Goal: Task Accomplishment & Management: Manage account settings

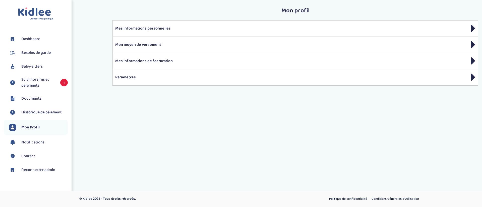
click at [45, 83] on span "Suivi horaires et paiements" at bounding box center [38, 83] width 34 height 12
click at [43, 170] on span "Reconnecter admin" at bounding box center [38, 170] width 34 height 6
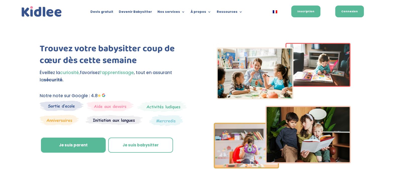
click at [347, 12] on link "Connexion" at bounding box center [349, 12] width 29 height 12
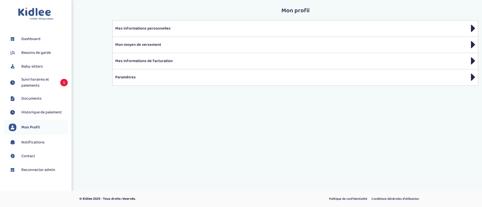
click at [43, 84] on span "Suivi horaires et paiements" at bounding box center [38, 83] width 34 height 12
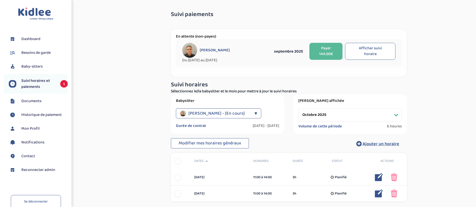
click at [234, 115] on span "Bouton Solanne - [En cours]" at bounding box center [216, 114] width 56 height 10
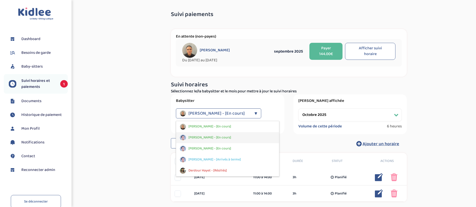
click at [232, 136] on div "Gence Julien - [En cours]" at bounding box center [227, 137] width 103 height 11
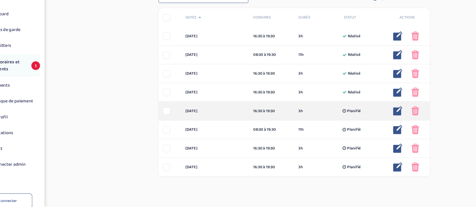
scroll to position [119, 0]
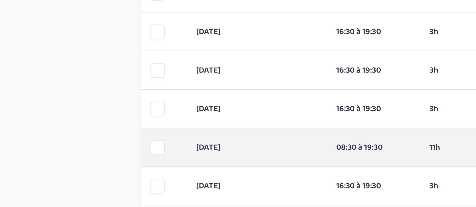
click at [188, 132] on div "mercredi 22 oct 08:30 à 19:30 11h Planifié 11h Planifié ... Modifier Supprimer" at bounding box center [289, 140] width 236 height 16
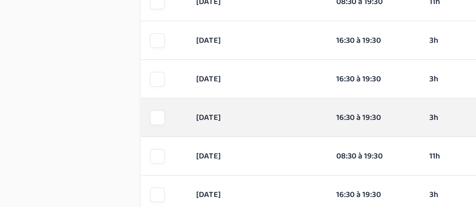
click at [179, 125] on div at bounding box center [178, 124] width 6 height 6
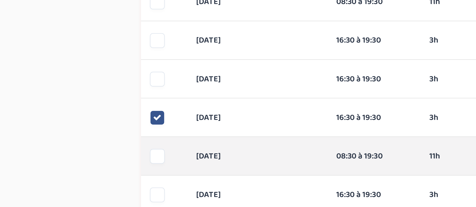
click at [177, 140] on div at bounding box center [178, 140] width 6 height 6
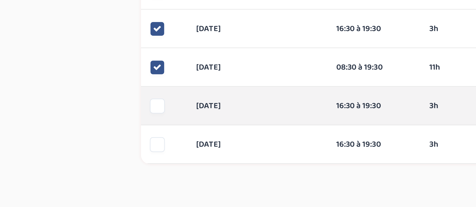
click at [179, 159] on div at bounding box center [178, 156] width 6 height 6
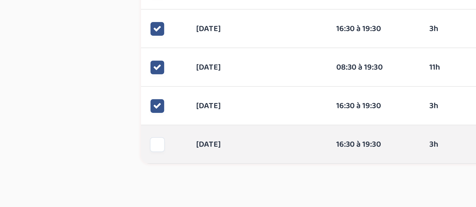
click at [178, 175] on div at bounding box center [178, 173] width 6 height 6
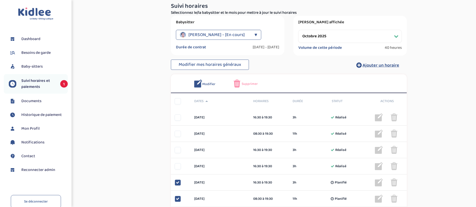
scroll to position [78, 0]
click at [253, 85] on span "Supprimer" at bounding box center [250, 84] width 16 height 5
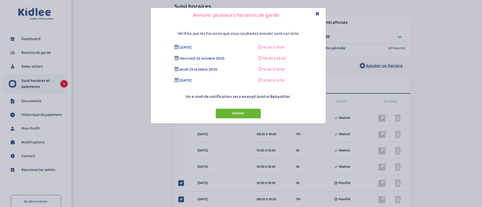
click at [241, 110] on button "Valider" at bounding box center [237, 114] width 45 height 10
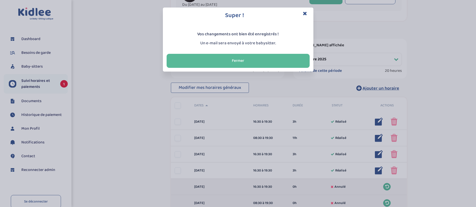
scroll to position [54, 0]
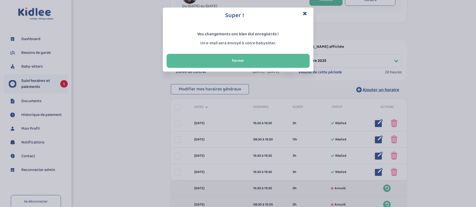
click at [141, 121] on div "Super ! Vos changements ont bien été enregistrés ! Un e-mail sera envoyé à votr…" at bounding box center [238, 103] width 476 height 207
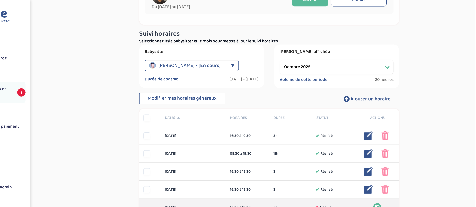
click at [345, 59] on select "Filtrer par mois septembre 2025 octobre 2025 novembre 2025 décembre 2025 janvie…" at bounding box center [349, 60] width 103 height 13
click at [298, 54] on select "Filtrer par mois septembre 2025 octobre 2025 novembre 2025 décembre 2025 janvie…" at bounding box center [349, 60] width 103 height 13
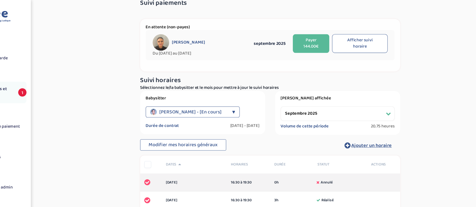
scroll to position [0, 0]
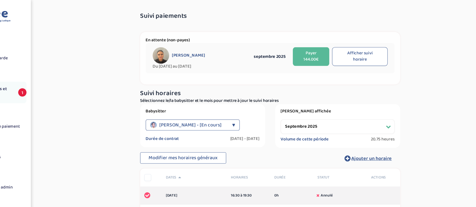
click at [337, 130] on div "Volume de cette période 20.75 heures" at bounding box center [349, 127] width 103 height 6
click at [353, 114] on select "Filtrer par mois septembre 2025 octobre 2025 novembre 2025 décembre 2025 janvie…" at bounding box center [349, 115] width 103 height 13
select select "octobre 2025"
click at [298, 109] on select "Filtrer par mois septembre 2025 octobre 2025 novembre 2025 décembre 2025 janvie…" at bounding box center [349, 115] width 103 height 13
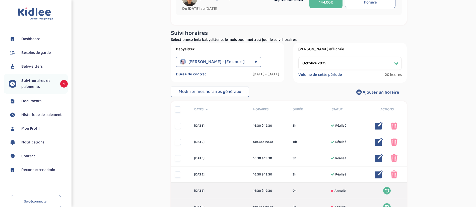
scroll to position [103, 0]
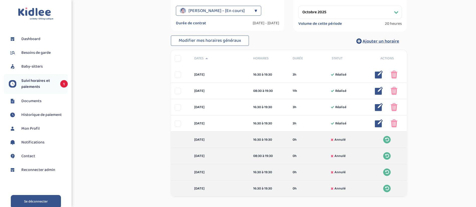
click at [43, 201] on link "Se déconnecter" at bounding box center [36, 201] width 50 height 13
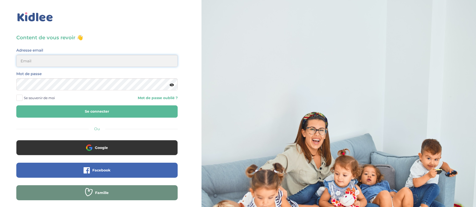
type input "[EMAIL_ADDRESS][DOMAIN_NAME]"
click at [77, 108] on button "Se connecter" at bounding box center [96, 112] width 161 height 12
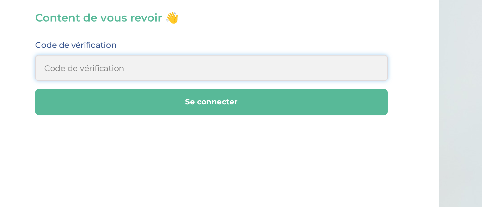
click at [91, 65] on input at bounding box center [98, 61] width 164 height 12
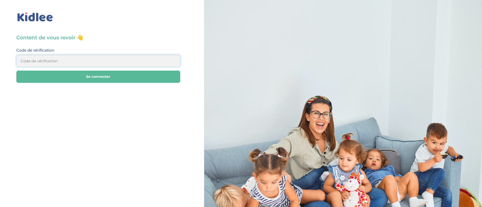
click at [82, 63] on input at bounding box center [98, 61] width 164 height 12
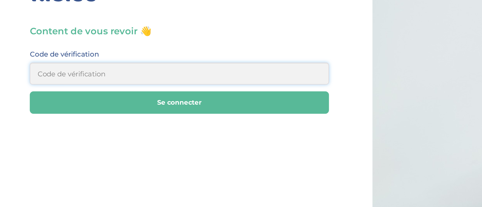
click at [60, 66] on input at bounding box center [98, 61] width 164 height 12
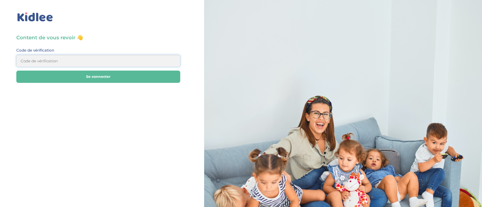
click at [75, 61] on input at bounding box center [98, 61] width 164 height 12
click at [99, 54] on div "Code de vérification" at bounding box center [98, 57] width 164 height 20
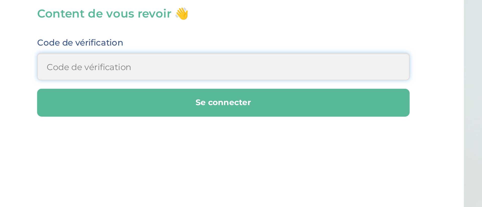
click at [40, 60] on input at bounding box center [98, 61] width 164 height 12
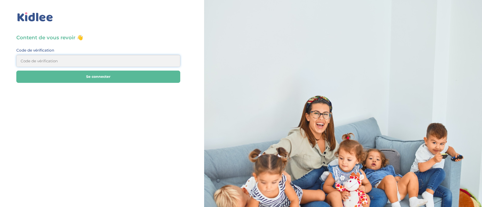
click at [83, 61] on input at bounding box center [98, 61] width 164 height 12
type input "265774"
click at [96, 73] on button "Se connecter" at bounding box center [98, 77] width 164 height 12
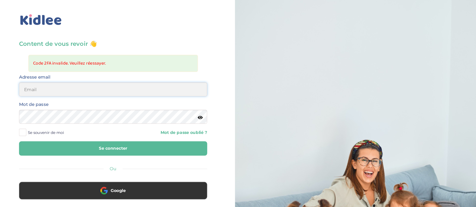
type input "[EMAIL_ADDRESS][DOMAIN_NAME]"
click at [71, 130] on button "Se connecter" at bounding box center [96, 127] width 161 height 12
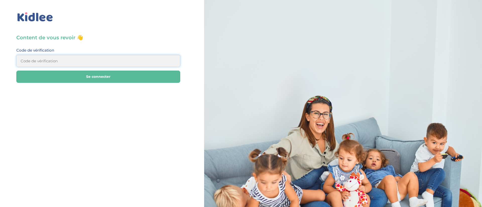
click at [61, 64] on input at bounding box center [98, 61] width 164 height 12
type input "018000"
click at [47, 83] on button "Se connecter" at bounding box center [98, 77] width 164 height 12
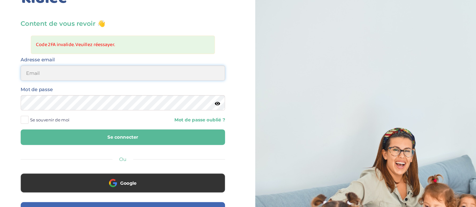
type input "[EMAIL_ADDRESS][DOMAIN_NAME]"
click at [89, 132] on button "Se connecter" at bounding box center [96, 127] width 161 height 12
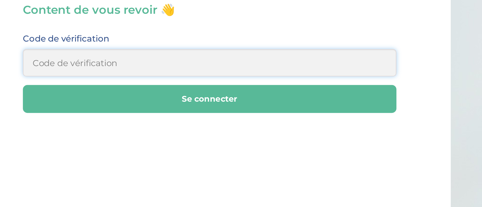
click at [48, 60] on input at bounding box center [98, 61] width 164 height 12
type input "555 036"
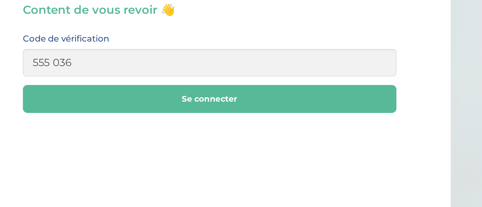
click at [49, 75] on button "Se connecter" at bounding box center [98, 77] width 164 height 12
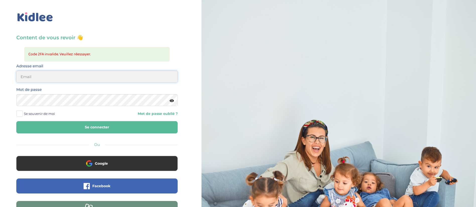
type input "[EMAIL_ADDRESS][DOMAIN_NAME]"
click at [127, 48] on div "Code 2FA invalide. Veuillez réessayer." at bounding box center [96, 54] width 145 height 15
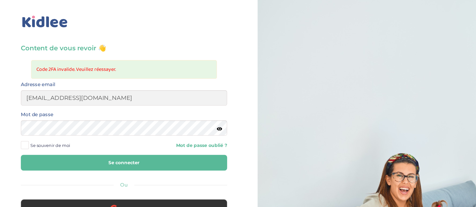
click at [173, 101] on icon at bounding box center [172, 101] width 4 height 4
click at [172, 99] on icon at bounding box center [171, 101] width 5 height 4
click at [84, 125] on button "Se connecter" at bounding box center [96, 127] width 161 height 12
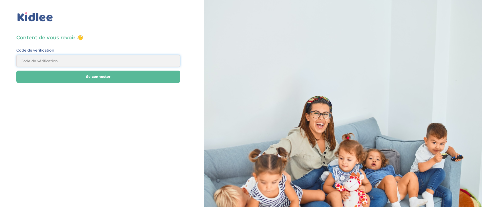
click at [59, 61] on input at bounding box center [98, 61] width 164 height 12
type input "&"
click at [50, 64] on input at bounding box center [98, 61] width 164 height 12
type input "32"
click at [48, 59] on input "32" at bounding box center [98, 61] width 164 height 12
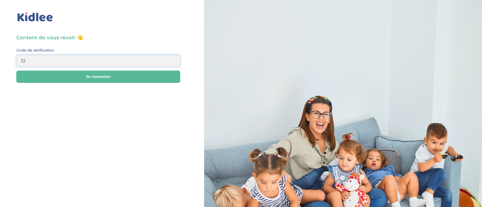
click at [48, 59] on input "32" at bounding box center [98, 61] width 164 height 12
type input "102002"
click at [47, 79] on button "Se connecter" at bounding box center [98, 77] width 164 height 12
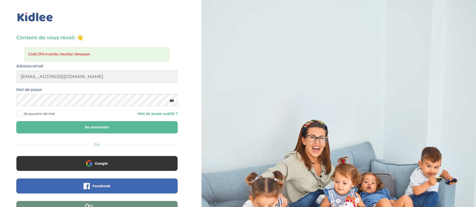
click at [171, 102] on icon at bounding box center [172, 101] width 4 height 4
click at [96, 125] on button "Se connecter" at bounding box center [96, 127] width 161 height 12
click at [79, 79] on input "dounya.khelassi@kidlee.fr" at bounding box center [96, 77] width 161 height 12
click at [79, 79] on input "[EMAIL_ADDRESS][DOMAIN_NAME]" at bounding box center [96, 77] width 161 height 12
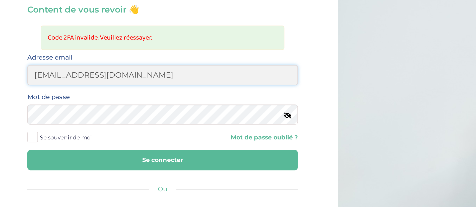
type input "[EMAIL_ADDRESS][DOMAIN_NAME]"
click at [28, 114] on span "Se souvenir de moi" at bounding box center [39, 114] width 31 height 7
click at [0, 0] on input "Se souvenir de moi" at bounding box center [0, 0] width 0 height 0
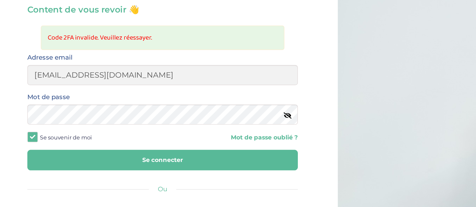
click at [37, 124] on button "Se connecter" at bounding box center [96, 127] width 161 height 12
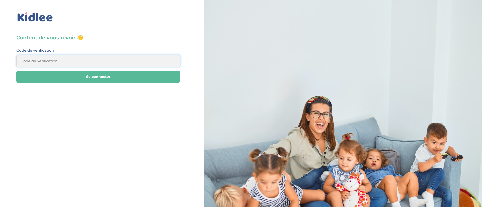
click at [81, 65] on input at bounding box center [98, 61] width 164 height 12
click at [104, 61] on input at bounding box center [98, 61] width 164 height 12
type input "426922"
click at [80, 76] on button "Se connecter" at bounding box center [98, 77] width 164 height 12
